Goal: Use online tool/utility: Use online tool/utility

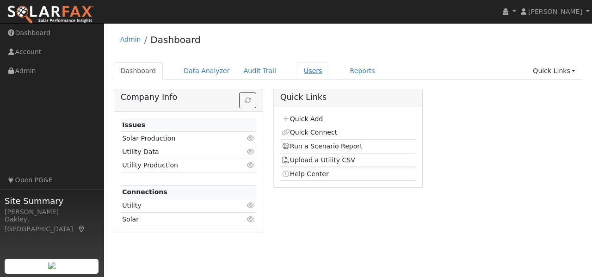
click at [301, 74] on link "Users" at bounding box center [313, 70] width 32 height 17
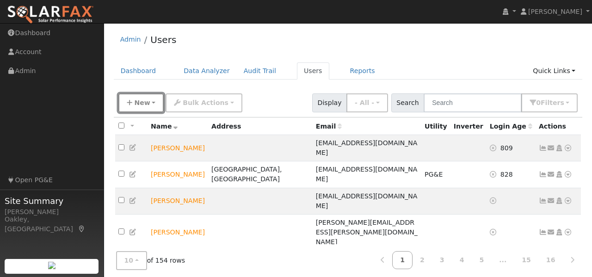
click at [140, 104] on span "New" at bounding box center [142, 102] width 16 height 7
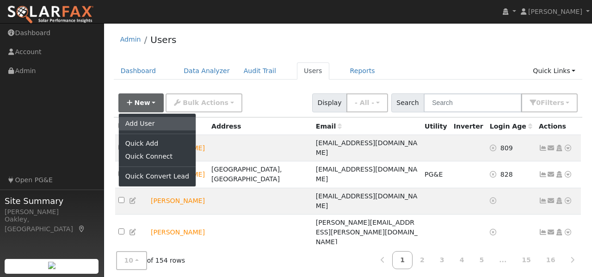
click at [140, 124] on link "Add User" at bounding box center [157, 123] width 77 height 13
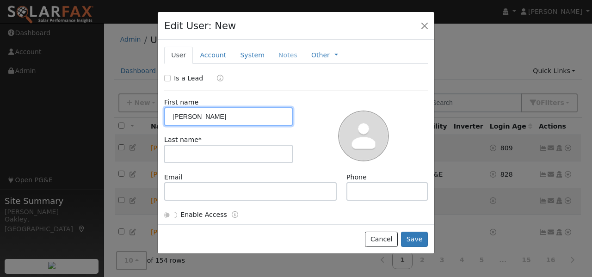
type input "Vincent"
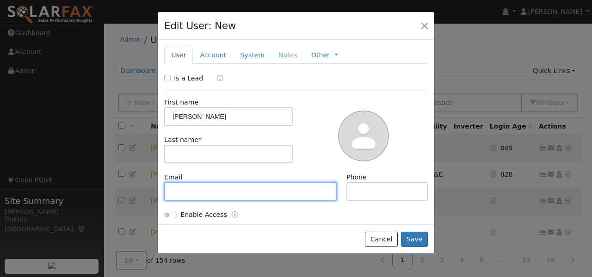
click at [208, 188] on input "text" at bounding box center [250, 191] width 173 height 19
type input "lignacio@coolearthsolar.com"
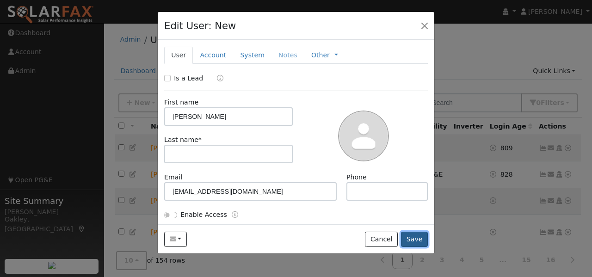
click at [417, 242] on button "Save" at bounding box center [414, 240] width 27 height 16
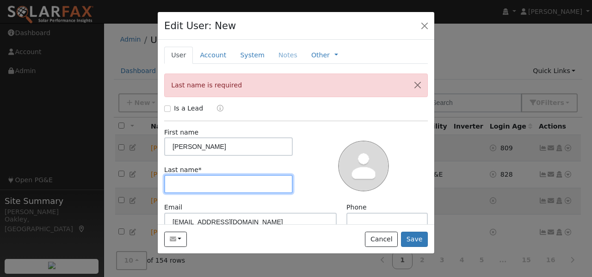
click at [205, 183] on input "text" at bounding box center [228, 184] width 129 height 19
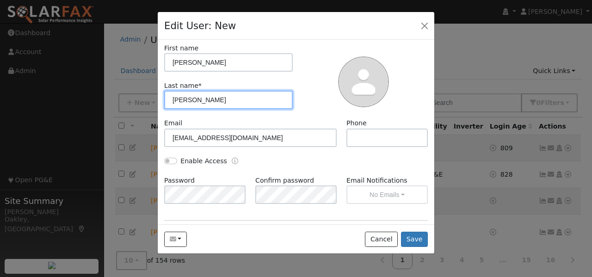
scroll to position [86, 0]
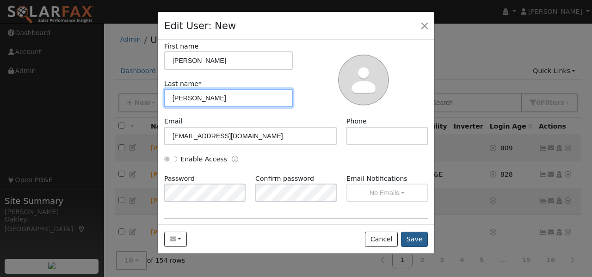
type input "Saenz"
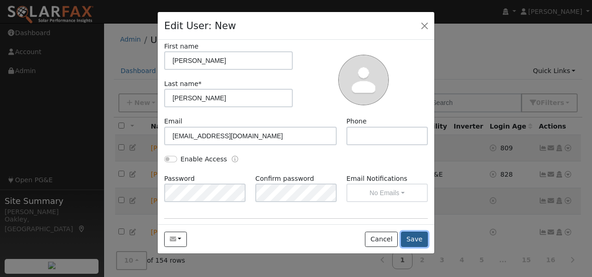
click at [419, 239] on button "Save" at bounding box center [414, 240] width 27 height 16
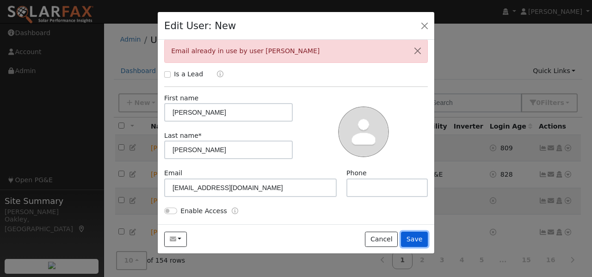
scroll to position [36, 0]
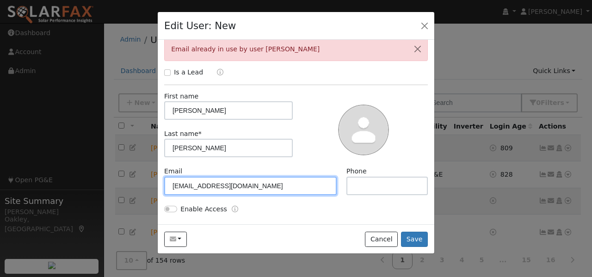
click at [269, 185] on input "lignacio@coolearthsolar.com" at bounding box center [250, 186] width 173 height 19
type input "l"
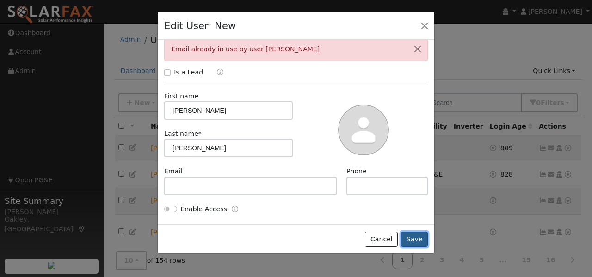
click at [416, 238] on button "Save" at bounding box center [414, 240] width 27 height 16
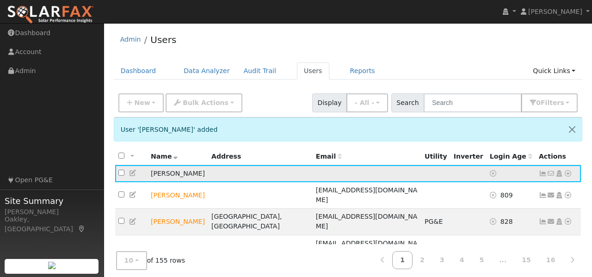
click at [569, 173] on icon at bounding box center [568, 173] width 8 height 6
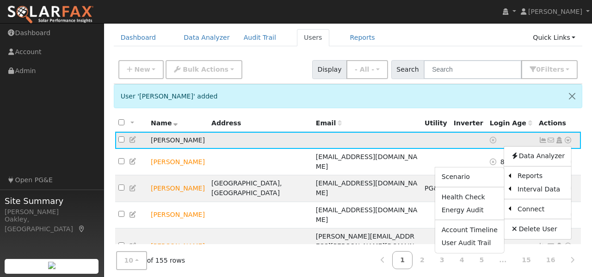
scroll to position [35, 0]
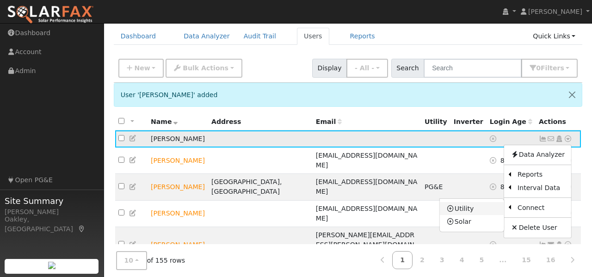
click at [477, 209] on link "Utility" at bounding box center [472, 208] width 64 height 13
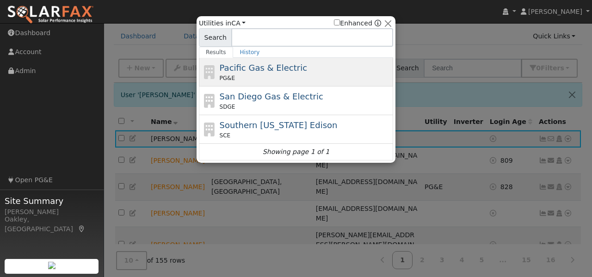
click at [284, 77] on div "PG&E" at bounding box center [306, 78] width 172 height 8
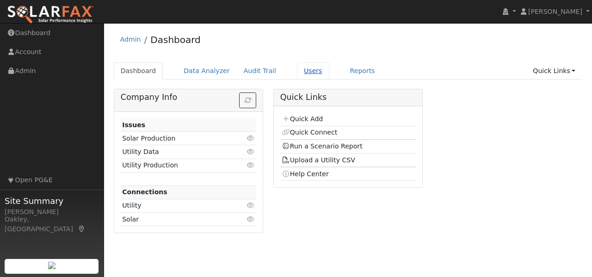
click at [297, 70] on link "Users" at bounding box center [313, 70] width 32 height 17
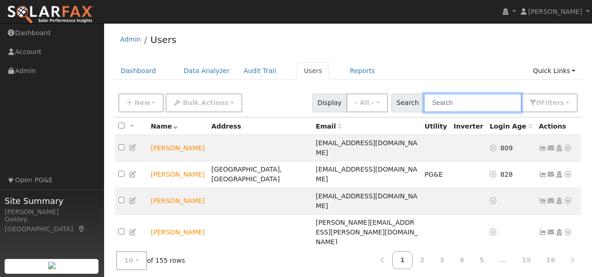
click at [459, 98] on input "text" at bounding box center [473, 102] width 98 height 19
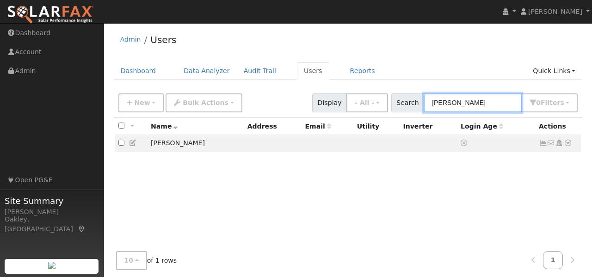
type input "[PERSON_NAME]"
click at [570, 145] on icon at bounding box center [568, 143] width 8 height 6
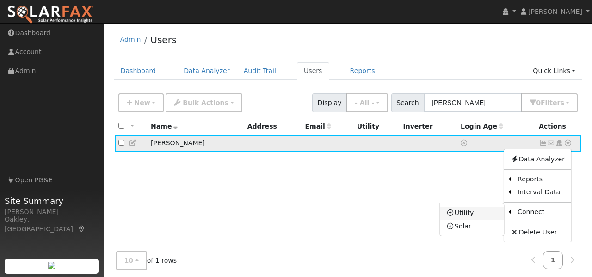
click at [474, 215] on link "Utility" at bounding box center [472, 213] width 64 height 13
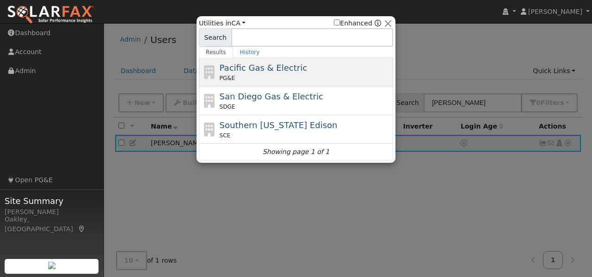
click at [275, 70] on span "Pacific Gas & Electric" at bounding box center [263, 68] width 87 height 10
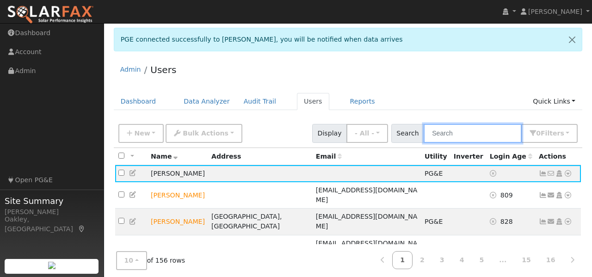
click at [453, 134] on input "text" at bounding box center [473, 133] width 98 height 19
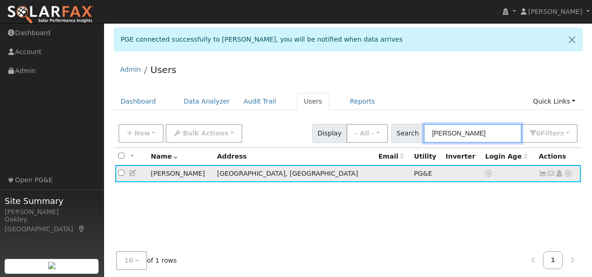
type input "[PERSON_NAME]"
click at [567, 174] on icon at bounding box center [568, 173] width 8 height 6
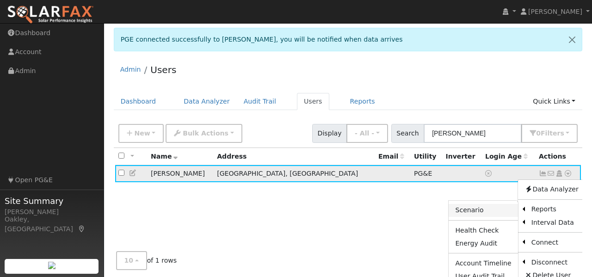
click at [492, 209] on link "Scenario" at bounding box center [483, 210] width 69 height 13
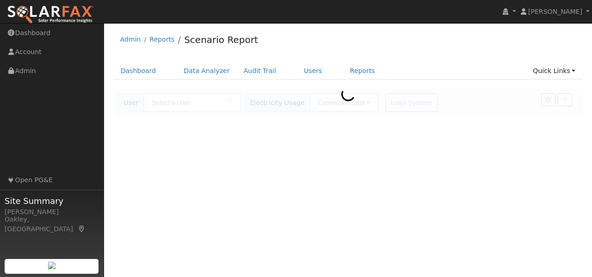
type input "[PERSON_NAME]"
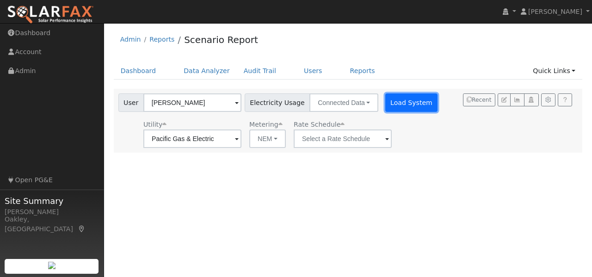
click at [416, 110] on button "Load System" at bounding box center [411, 102] width 53 height 19
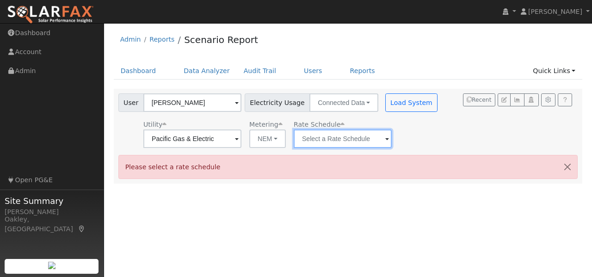
click at [369, 139] on input "text" at bounding box center [343, 139] width 98 height 19
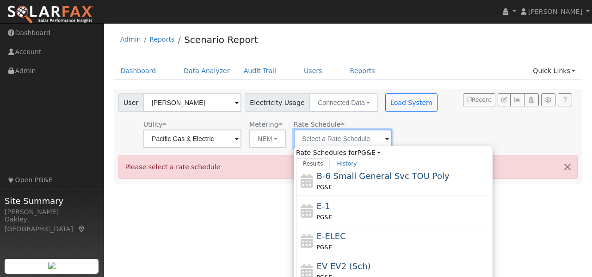
scroll to position [159, 0]
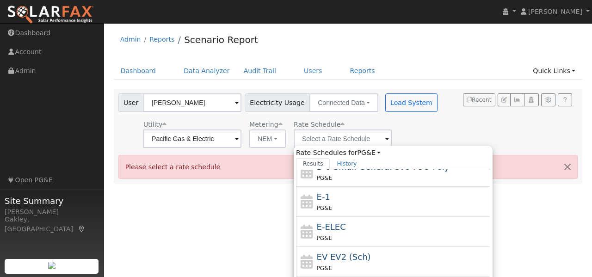
click at [384, 200] on div "E-1 PG&E" at bounding box center [403, 202] width 172 height 22
type input "E-1"
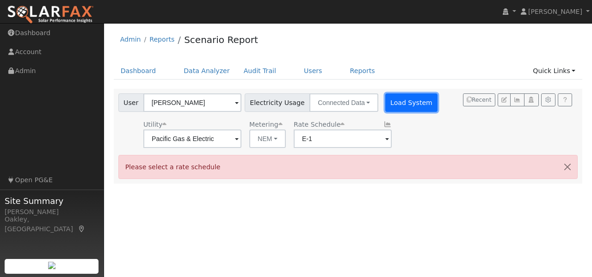
click at [417, 97] on button "Load System" at bounding box center [411, 102] width 53 height 19
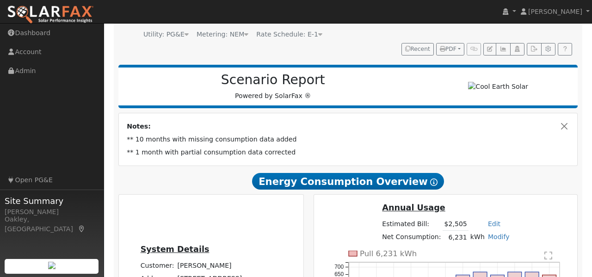
scroll to position [90, 0]
